Goal: Use online tool/utility: Utilize a website feature to perform a specific function

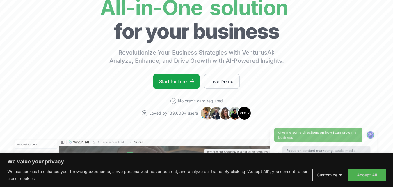
scroll to position [58, 0]
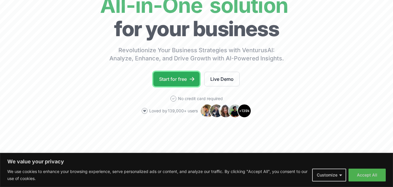
click at [175, 76] on link "Start for free" at bounding box center [176, 79] width 46 height 15
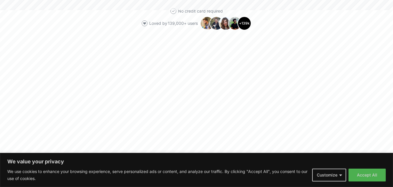
scroll to position [29, 0]
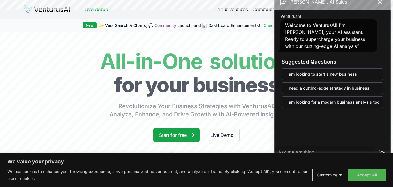
scroll to position [262, 0]
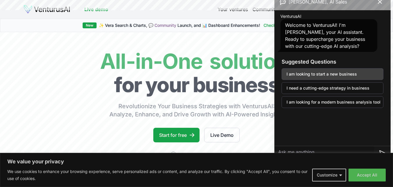
click at [319, 72] on button "I am looking to start a new business" at bounding box center [333, 74] width 102 height 12
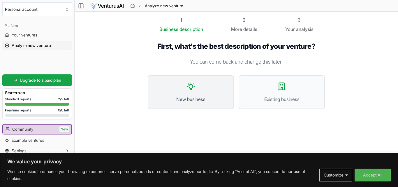
click at [190, 91] on button "New business" at bounding box center [191, 92] width 86 height 34
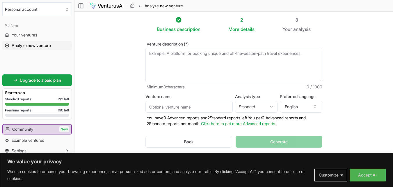
drag, startPoint x: 189, startPoint y: 52, endPoint x: 245, endPoint y: 58, distance: 55.8
click at [245, 58] on textarea "Venture description (*)" at bounding box center [234, 65] width 177 height 34
click at [222, 61] on textarea "Venture description (*)" at bounding box center [234, 65] width 177 height 34
click at [193, 73] on textarea "Venture description (*)" at bounding box center [234, 65] width 177 height 34
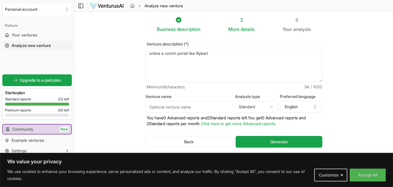
type textarea "online e comm portal like flipkart"
click at [192, 109] on input "Venture name" at bounding box center [189, 107] width 87 height 12
click at [266, 106] on html "We value your privacy We use cookies to enhance your browsing experience, serve…" at bounding box center [196, 93] width 393 height 187
select select "advanced"
click at [174, 96] on label "Venture name" at bounding box center [189, 96] width 87 height 4
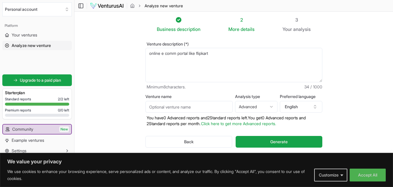
click at [174, 101] on input "Venture name" at bounding box center [189, 107] width 87 height 12
click at [180, 107] on input "Venture name" at bounding box center [189, 107] width 87 height 12
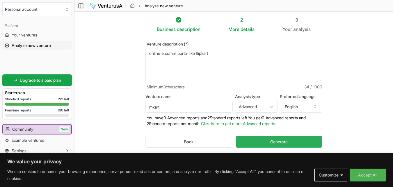
type input "mkart"
click at [272, 139] on span "Generate" at bounding box center [278, 142] width 17 height 6
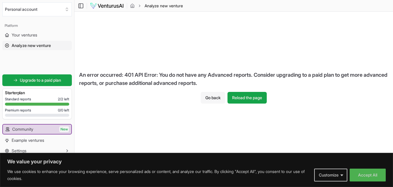
click at [209, 99] on button "Go back" at bounding box center [213, 98] width 24 height 12
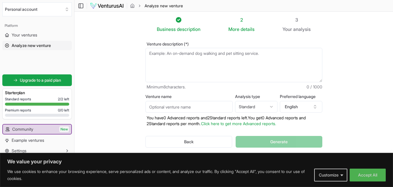
click at [270, 106] on html "We value your privacy We use cookies to enhance your browsing experience, serve…" at bounding box center [196, 93] width 393 height 187
click at [170, 63] on textarea "Venture description (*)" at bounding box center [234, 65] width 177 height 34
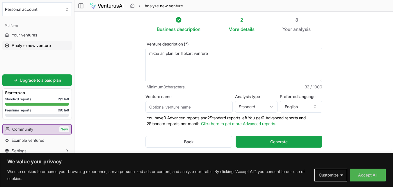
type textarea "mkae an plan for flipkart venrure"
click at [177, 104] on input "Venture name" at bounding box center [189, 107] width 87 height 12
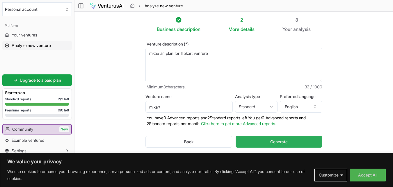
type input "m,kart"
click at [265, 141] on button "Generate" at bounding box center [279, 142] width 86 height 12
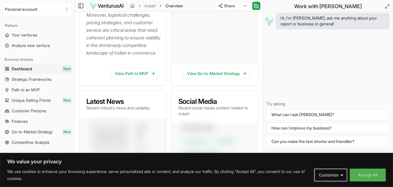
scroll to position [262, 0]
click at [155, 75] on icon at bounding box center [153, 73] width 5 height 5
